Goal: Check status: Check status

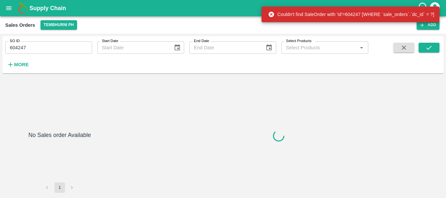
click at [16, 44] on label "SO ID" at bounding box center [15, 41] width 10 height 5
click at [16, 44] on input "604247" at bounding box center [48, 47] width 87 height 12
click at [16, 44] on label "SO ID" at bounding box center [15, 41] width 10 height 5
click at [16, 44] on input "604247" at bounding box center [48, 47] width 87 height 12
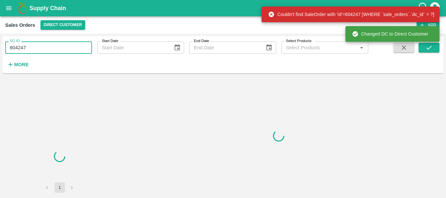
click at [17, 49] on input "604247" at bounding box center [48, 47] width 87 height 12
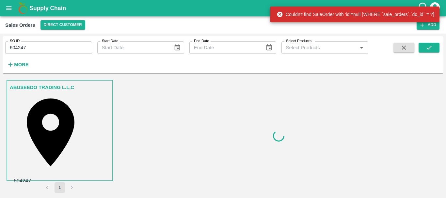
click at [227, 126] on div at bounding box center [279, 136] width 324 height 114
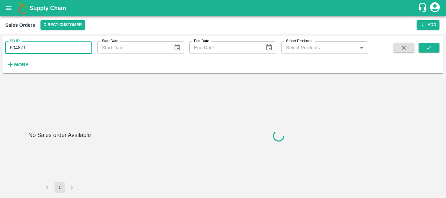
click at [16, 45] on input "604871" at bounding box center [48, 47] width 87 height 12
